Goal: Book appointment/travel/reservation

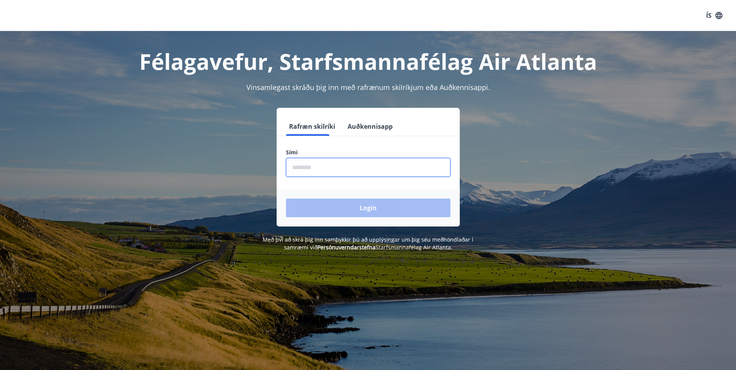
click at [356, 169] on input "phone" at bounding box center [368, 167] width 164 height 19
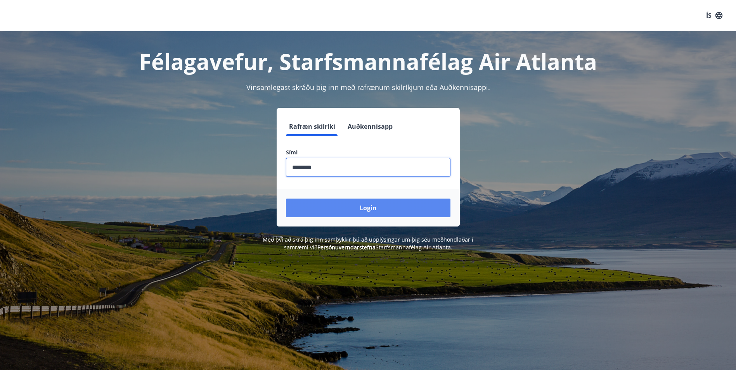
type input "********"
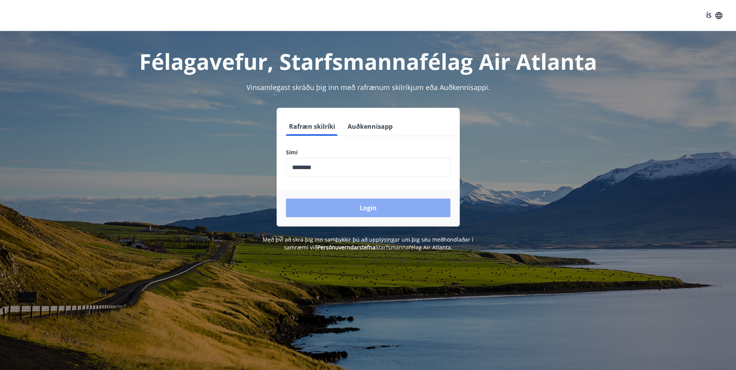
click at [375, 208] on button "Login" at bounding box center [368, 208] width 164 height 19
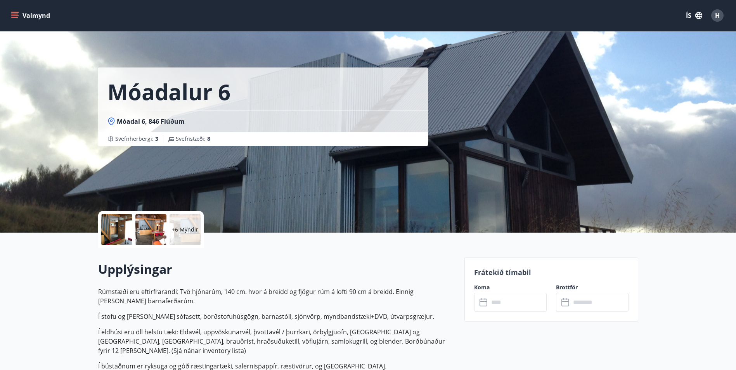
click at [12, 14] on icon "menu" at bounding box center [14, 14] width 7 height 1
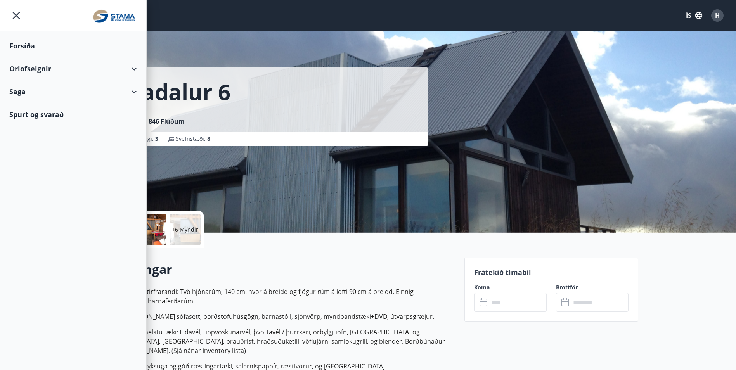
click at [135, 67] on div "Orlofseignir" at bounding box center [73, 68] width 128 height 23
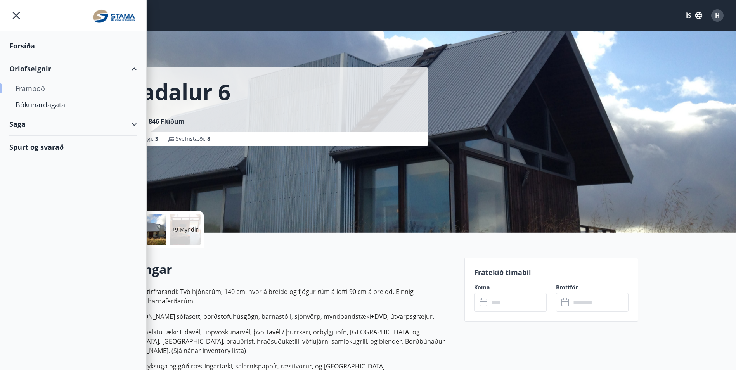
click at [37, 86] on div "Framboð" at bounding box center [73, 88] width 115 height 16
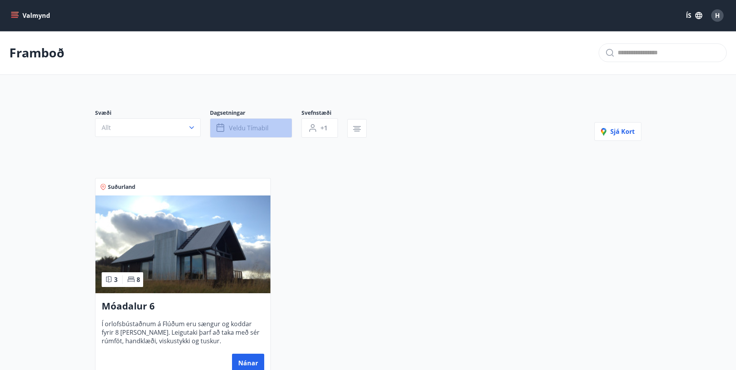
click at [266, 125] on span "Veldu tímabil" at bounding box center [249, 128] width 40 height 9
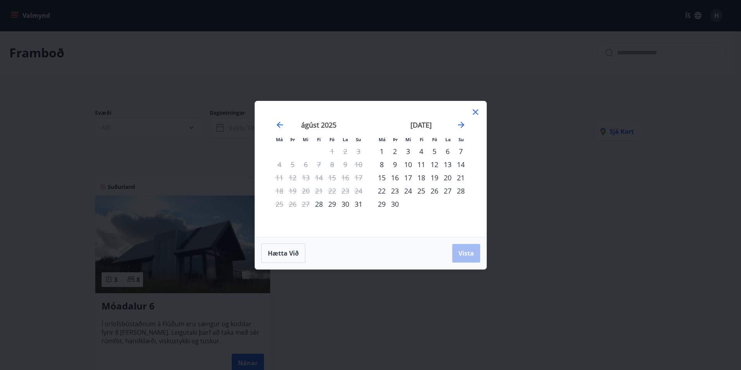
click at [435, 178] on div "19" at bounding box center [434, 177] width 13 height 13
click at [463, 178] on div "21" at bounding box center [460, 177] width 13 height 13
click at [471, 252] on span "Vista" at bounding box center [467, 253] width 16 height 9
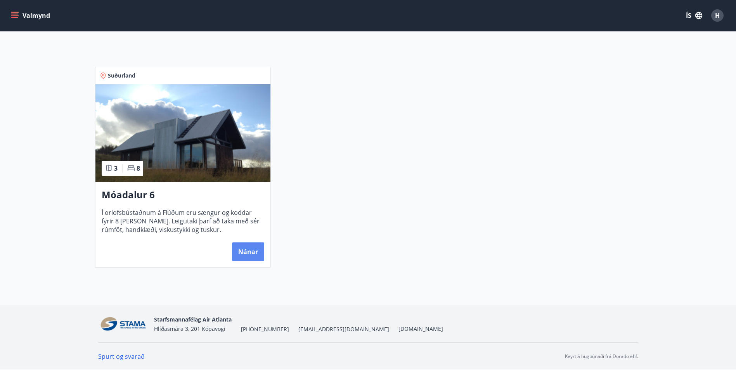
click at [253, 252] on button "Nánar" at bounding box center [248, 251] width 32 height 19
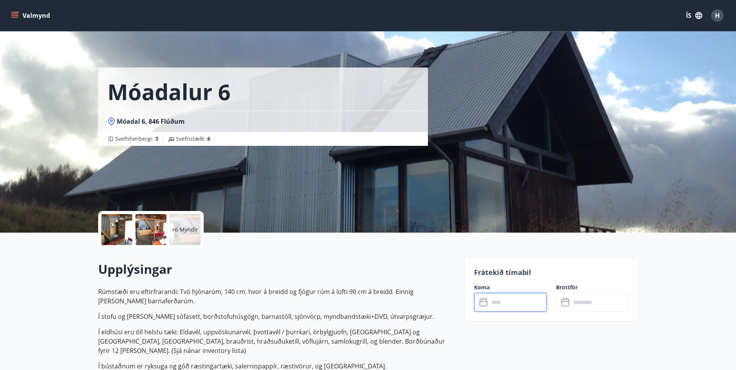
click at [511, 306] on input "text" at bounding box center [518, 302] width 58 height 19
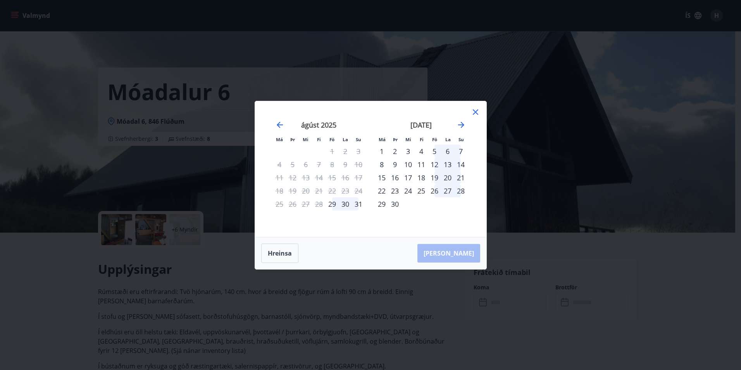
click at [434, 178] on div "19" at bounding box center [434, 177] width 13 height 13
click at [459, 175] on div "21" at bounding box center [460, 177] width 13 height 13
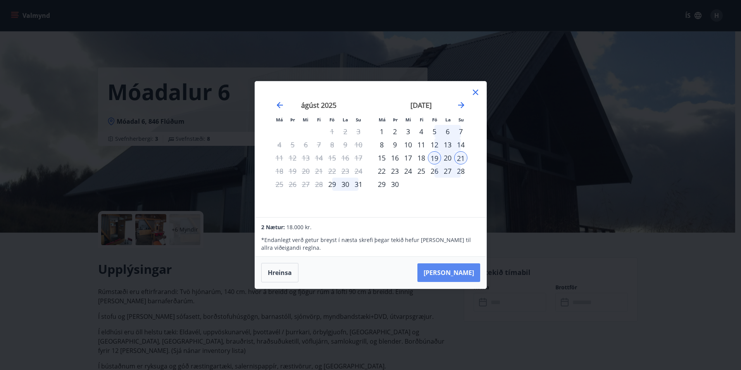
click at [467, 274] on button "Taka Frá" at bounding box center [449, 272] width 63 height 19
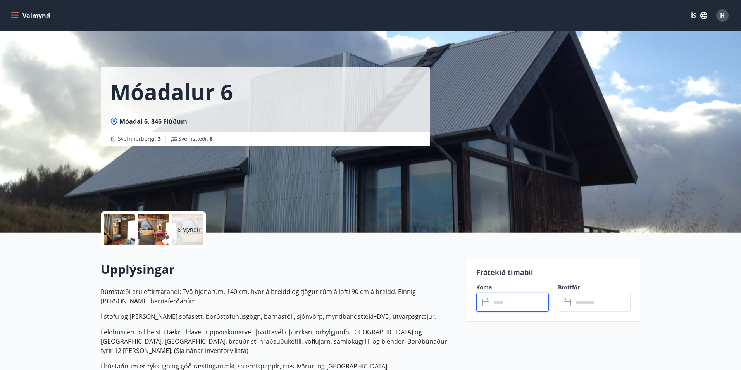
type input "******"
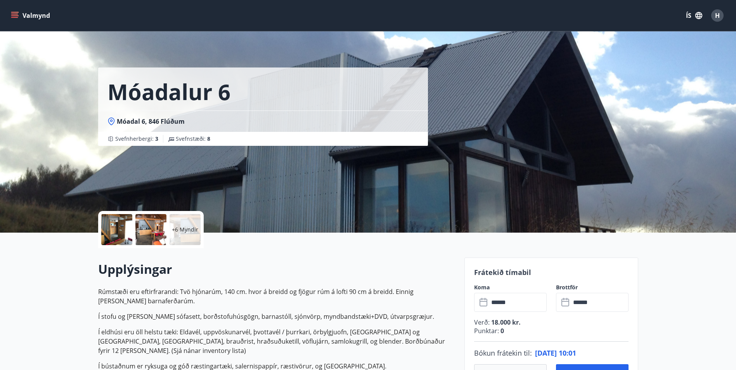
click at [17, 13] on icon "menu" at bounding box center [15, 16] width 8 height 8
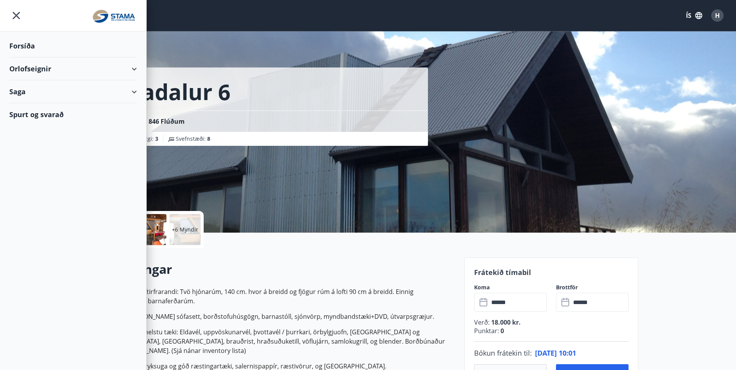
click at [137, 68] on icon at bounding box center [134, 68] width 9 height 9
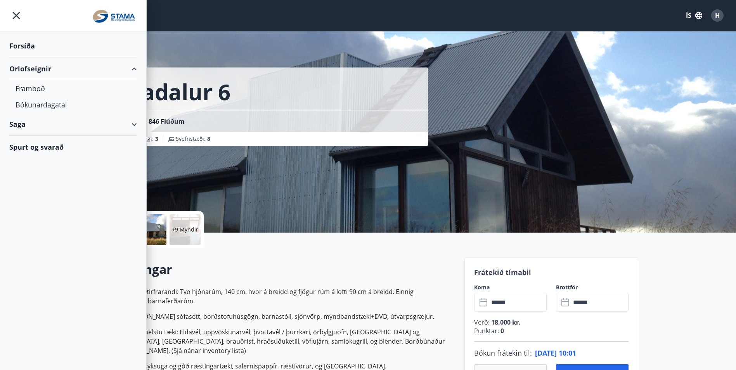
click at [135, 123] on div "Saga" at bounding box center [73, 124] width 128 height 23
click at [31, 143] on div "Bókanir" at bounding box center [73, 144] width 115 height 16
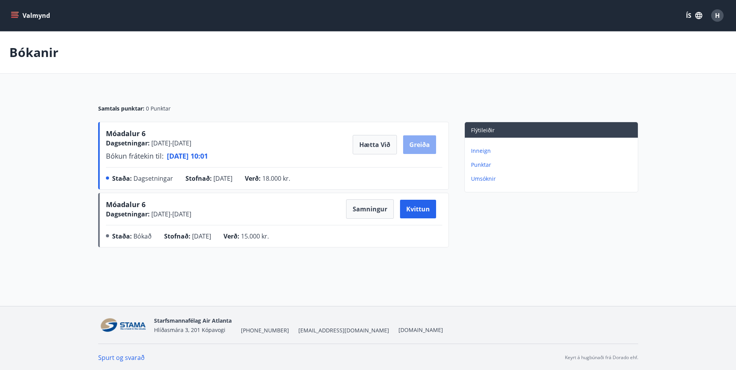
click at [421, 145] on button "Greiða" at bounding box center [419, 144] width 33 height 19
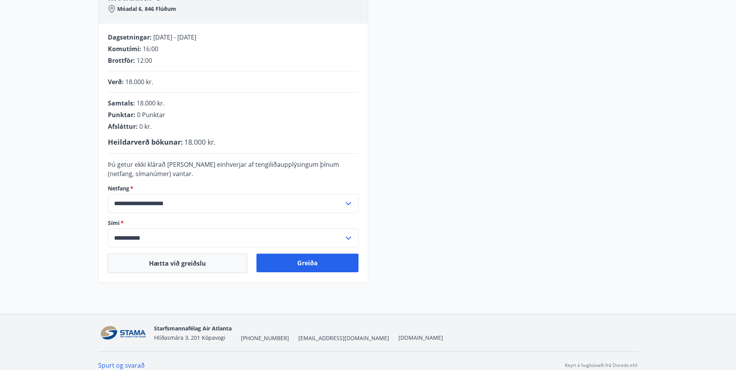
scroll to position [143, 0]
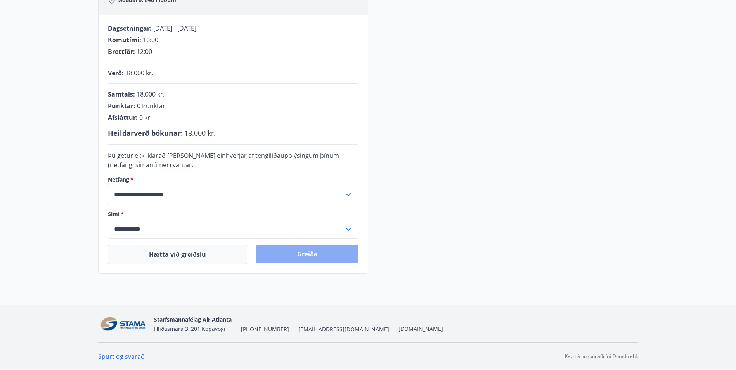
click at [309, 255] on button "Greiða" at bounding box center [307, 254] width 102 height 19
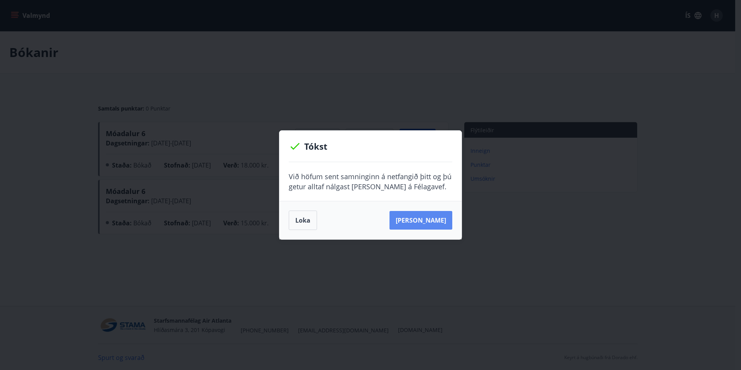
click at [428, 218] on button "Sjá samning" at bounding box center [421, 220] width 63 height 19
